Goal: Task Accomplishment & Management: Manage account settings

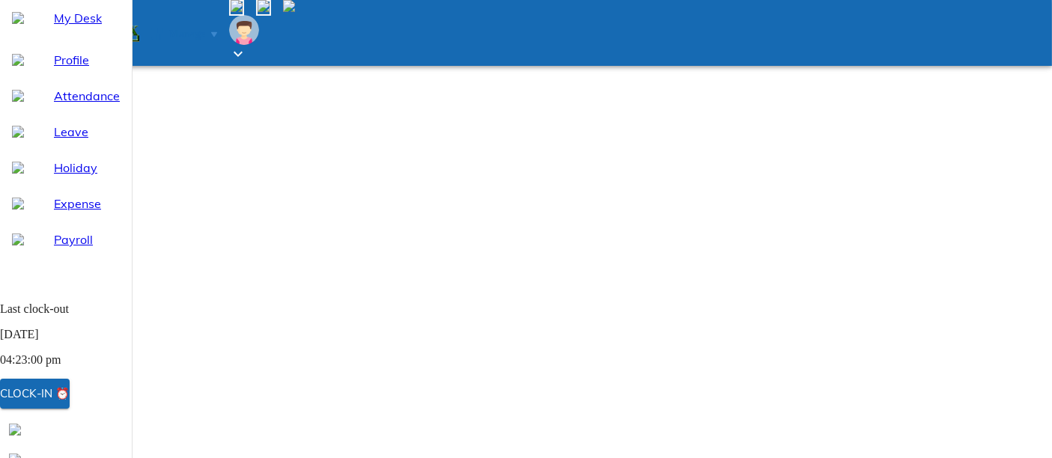
click at [60, 177] on span "Holiday" at bounding box center [87, 168] width 66 height 18
click at [67, 249] on span "Payroll" at bounding box center [87, 240] width 66 height 18
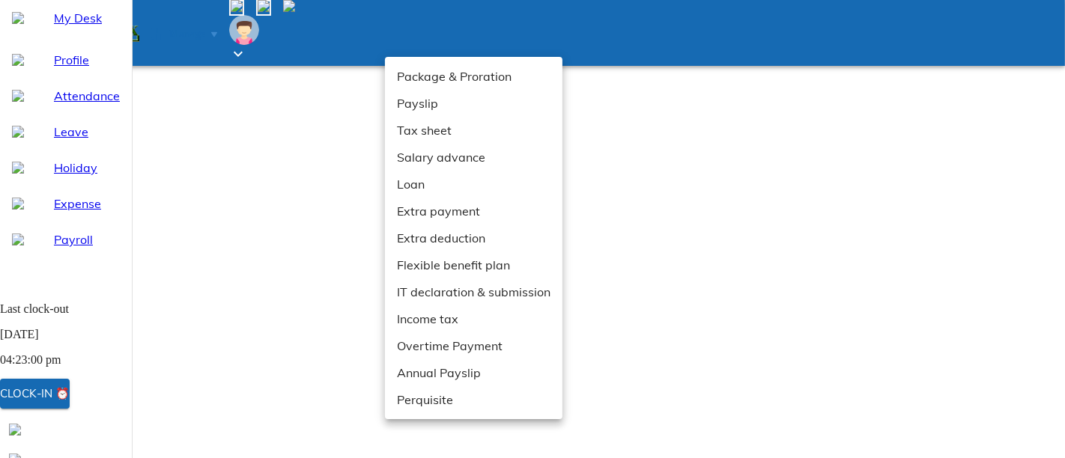
click at [427, 104] on li "Payslip" at bounding box center [473, 103] width 177 height 27
